Goal: Find specific page/section

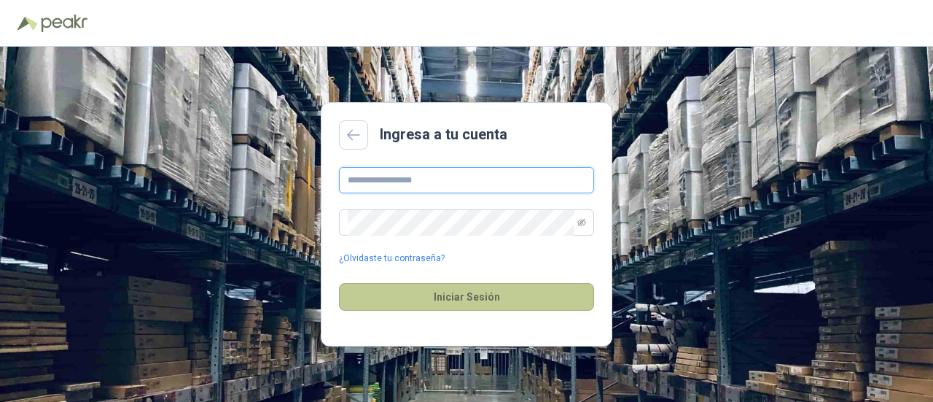
type input "**********"
click at [460, 301] on button "Iniciar Sesión" at bounding box center [466, 297] width 255 height 28
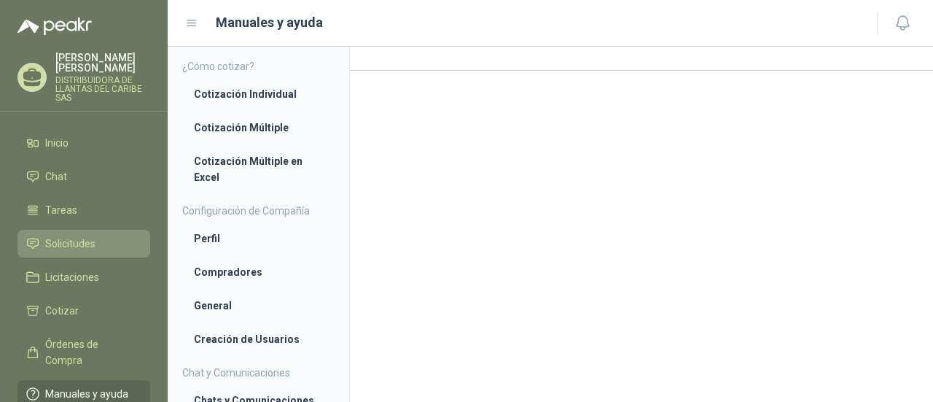
click at [106, 251] on li "Solicitudes" at bounding box center [83, 244] width 115 height 16
